Goal: Check status: Check status

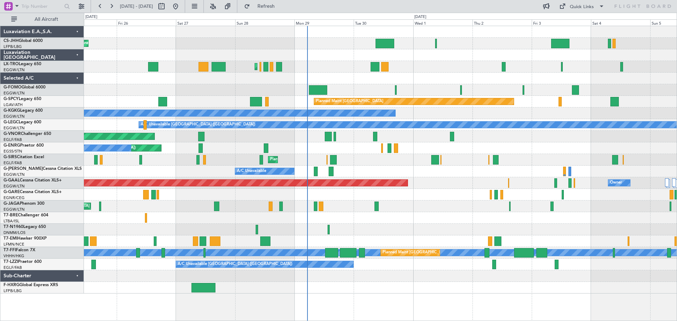
click at [466, 163] on div "Planned Maint [GEOGRAPHIC_DATA] ([GEOGRAPHIC_DATA])" at bounding box center [380, 160] width 593 height 12
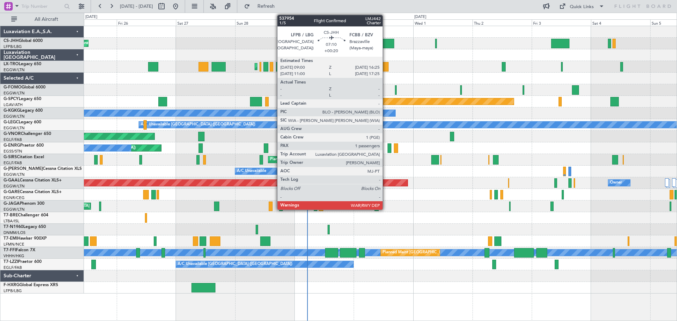
click at [386, 41] on div at bounding box center [384, 44] width 18 height 10
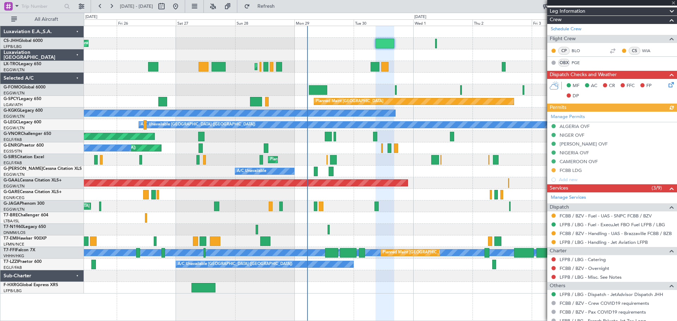
scroll to position [163, 0]
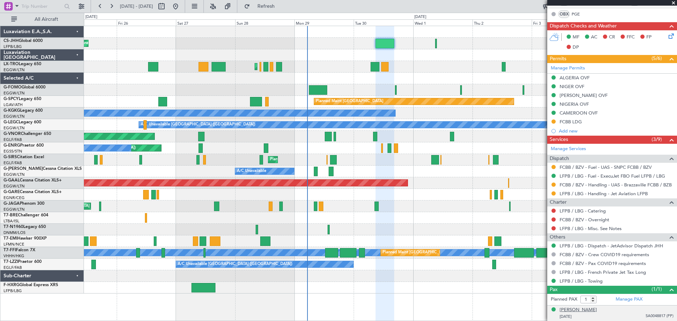
click at [594, 310] on div "[PERSON_NAME]" at bounding box center [577, 310] width 37 height 7
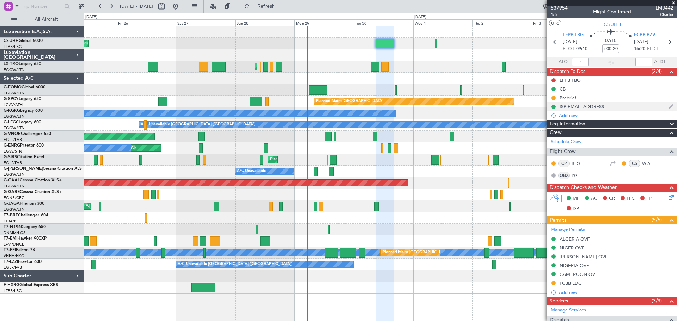
scroll to position [0, 0]
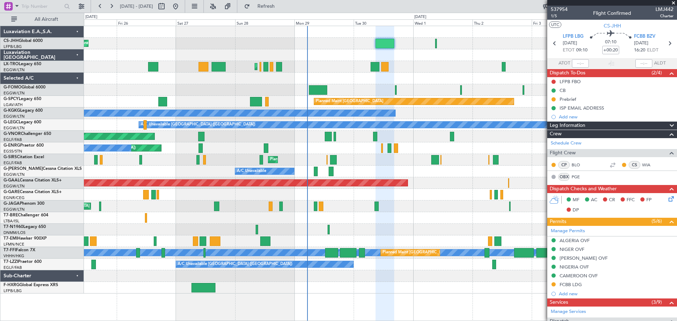
click at [673, 2] on span at bounding box center [673, 3] width 7 height 6
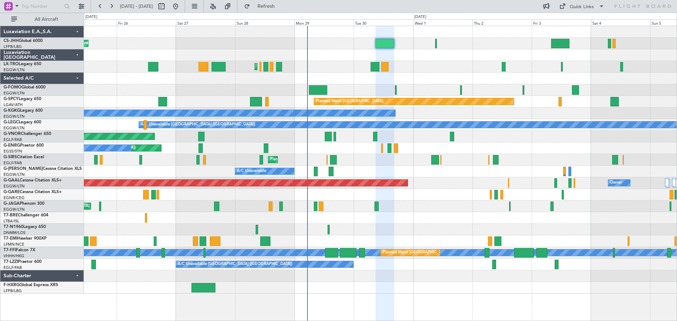
type input "0"
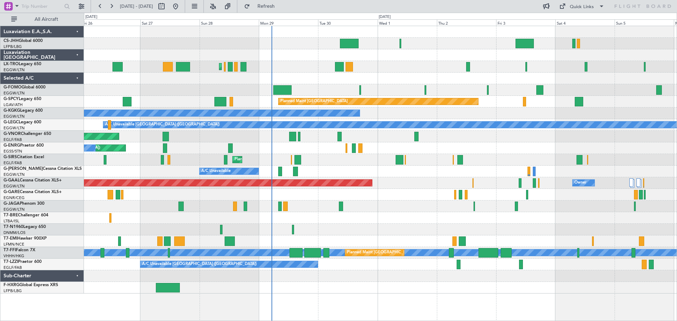
click at [397, 226] on div "AOG Maint London ([GEOGRAPHIC_DATA])" at bounding box center [380, 230] width 593 height 12
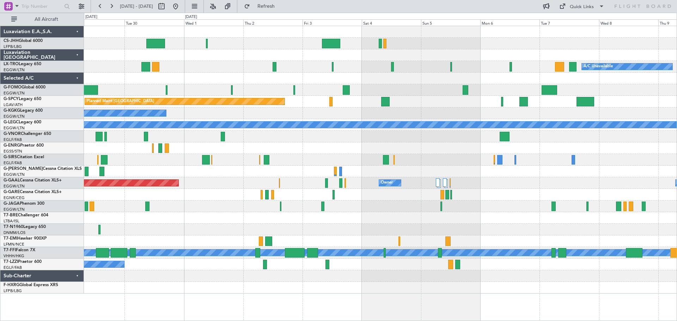
click at [246, 198] on div at bounding box center [380, 195] width 593 height 12
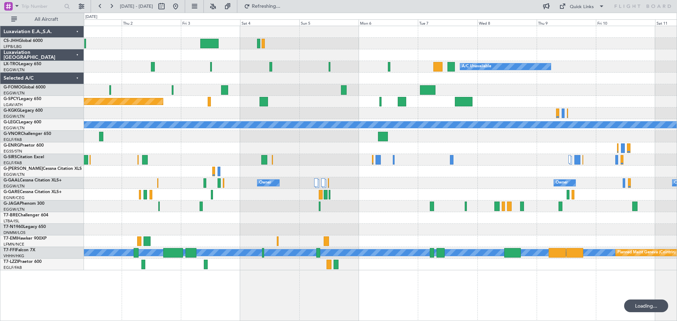
click at [341, 173] on div "A/C Unavailable" at bounding box center [380, 172] width 593 height 12
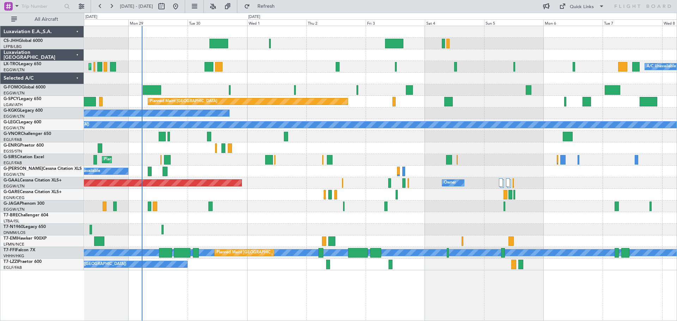
click at [378, 158] on div "Planned Maint [GEOGRAPHIC_DATA] ([GEOGRAPHIC_DATA])" at bounding box center [380, 160] width 593 height 12
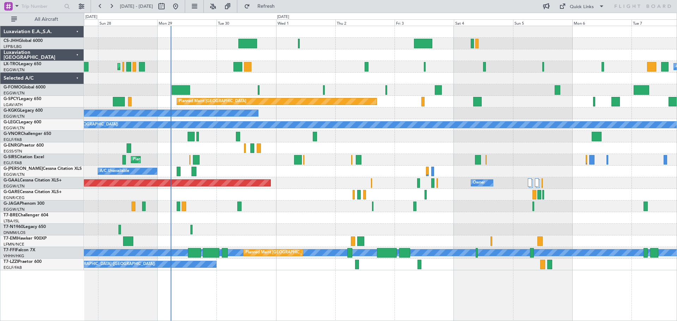
click at [336, 74] on div "Planned Maint [GEOGRAPHIC_DATA] ([GEOGRAPHIC_DATA]) A/C Unavailable Planned Mai…" at bounding box center [380, 148] width 593 height 244
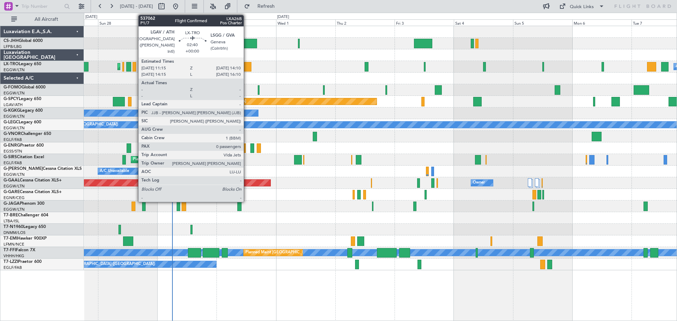
click at [247, 67] on div at bounding box center [247, 67] width 7 height 10
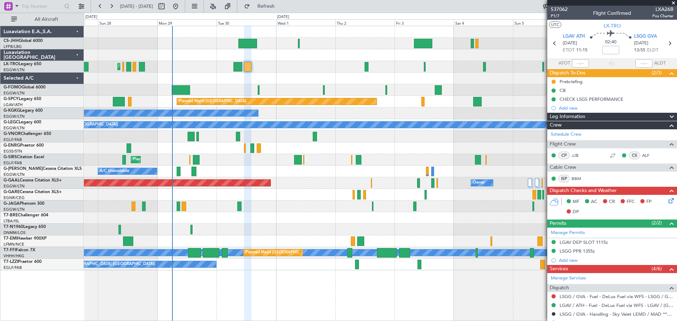
click at [673, 4] on span at bounding box center [673, 3] width 7 height 6
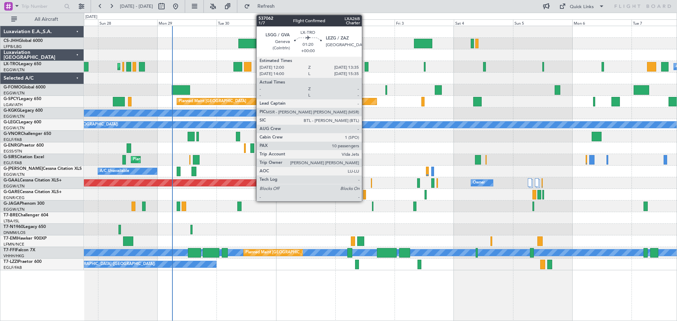
click at [365, 67] on div at bounding box center [366, 67] width 4 height 10
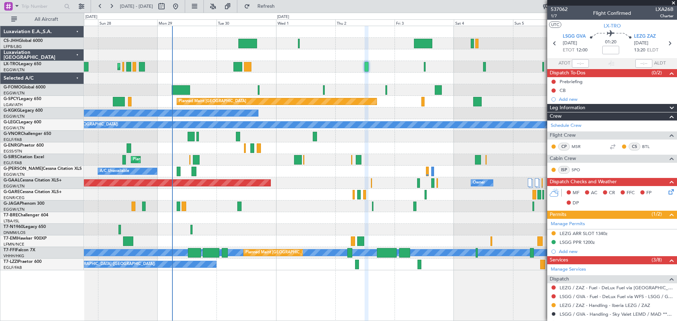
click at [673, 4] on span at bounding box center [673, 3] width 7 height 6
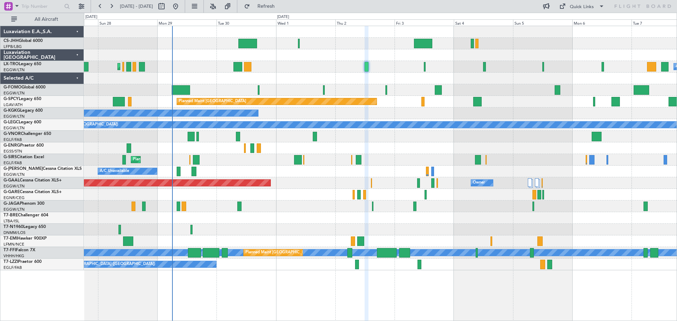
type input "0"
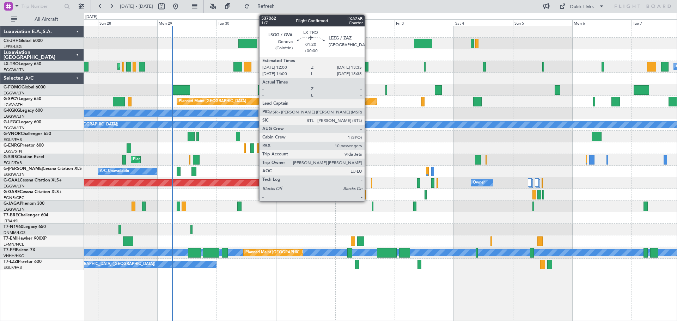
click at [368, 67] on div at bounding box center [366, 67] width 4 height 10
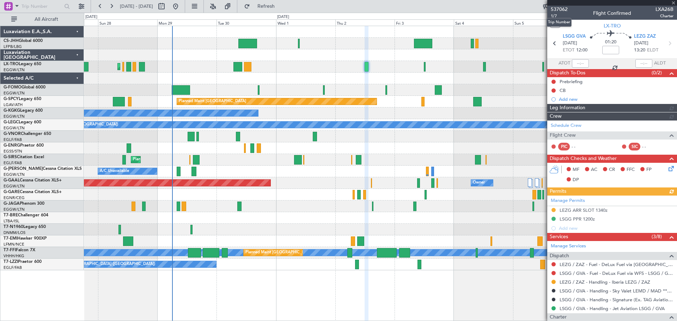
click at [561, 10] on span "537062" at bounding box center [559, 9] width 17 height 7
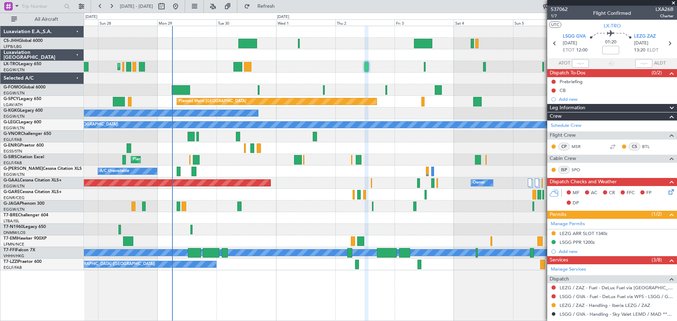
click at [673, 2] on span at bounding box center [673, 3] width 7 height 6
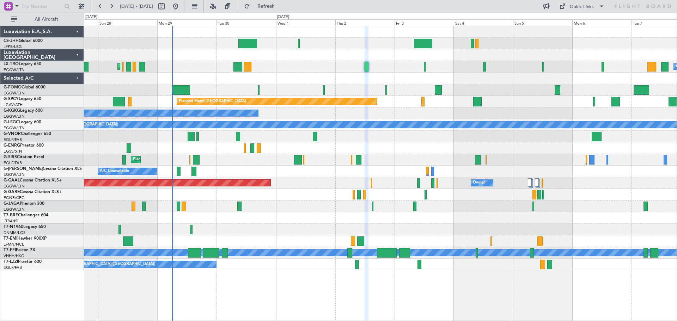
type input "0"
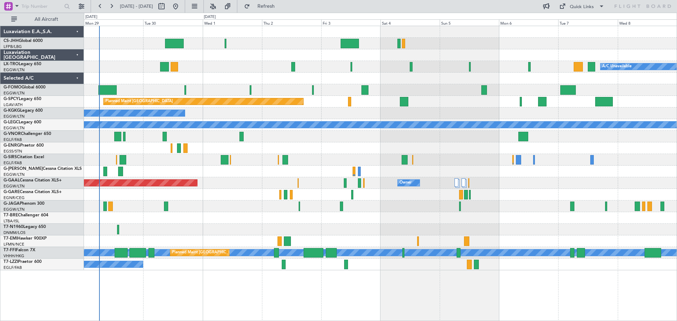
click at [428, 102] on div "Planned Maint [GEOGRAPHIC_DATA]" at bounding box center [380, 102] width 593 height 12
